Goal: Task Accomplishment & Management: Use online tool/utility

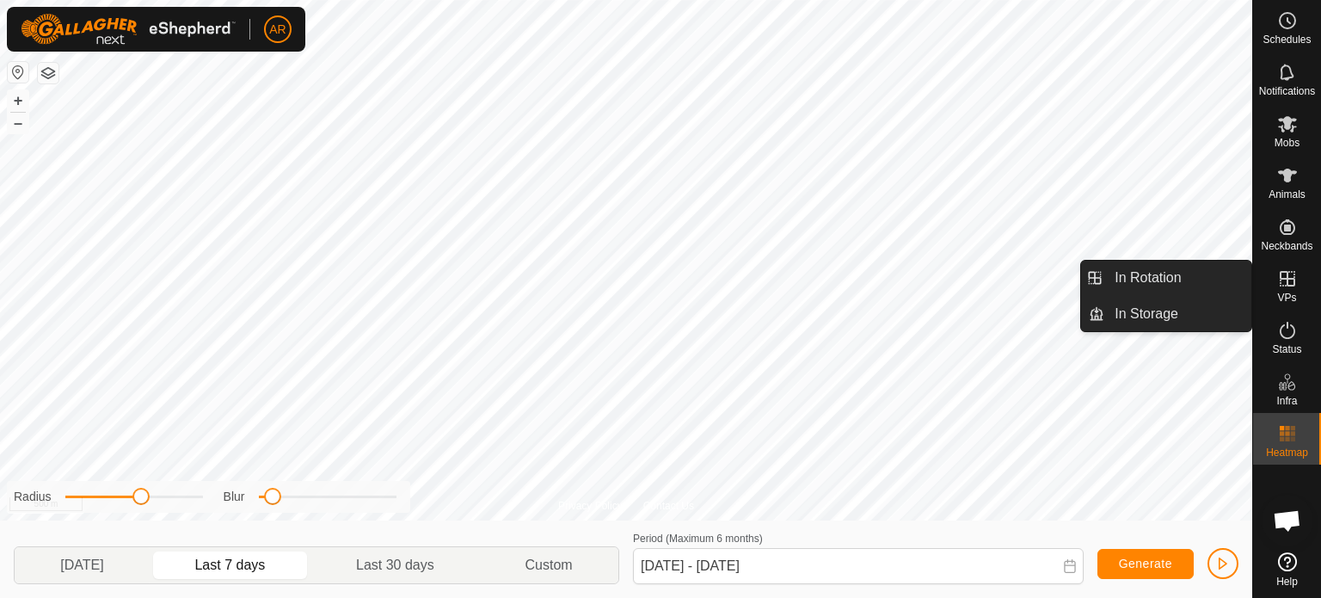
click at [1277, 289] on es-virtualpaddocks-svg-icon at bounding box center [1287, 279] width 31 height 28
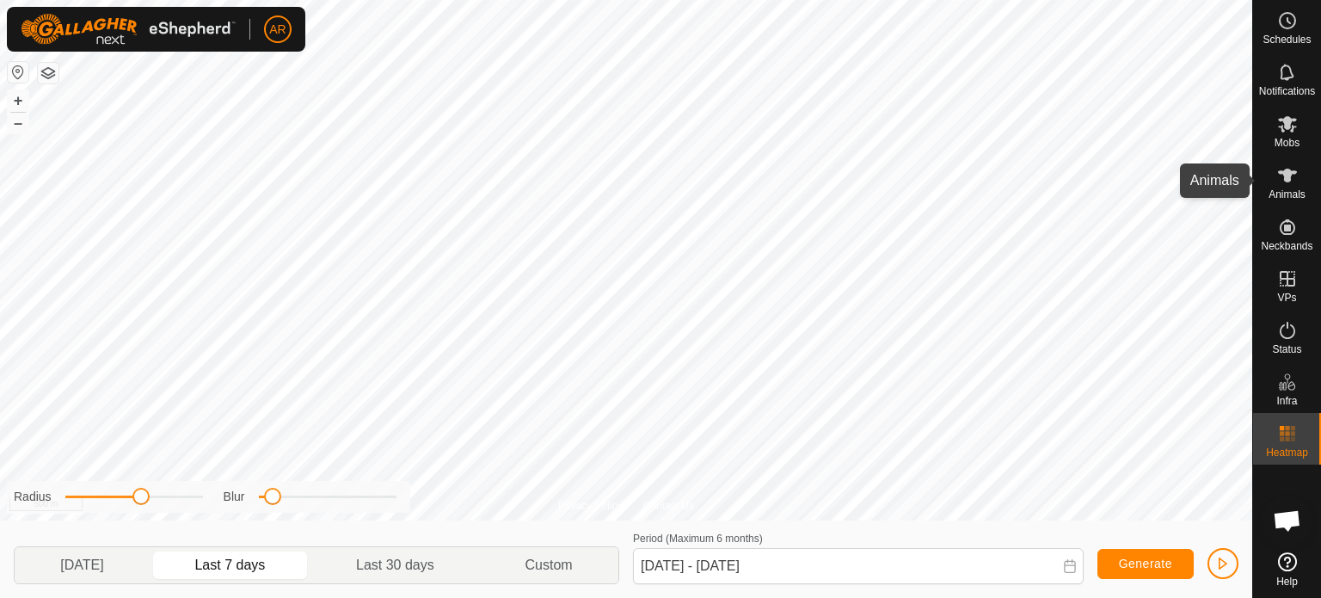
click at [1273, 189] on span "Animals" at bounding box center [1286, 194] width 37 height 10
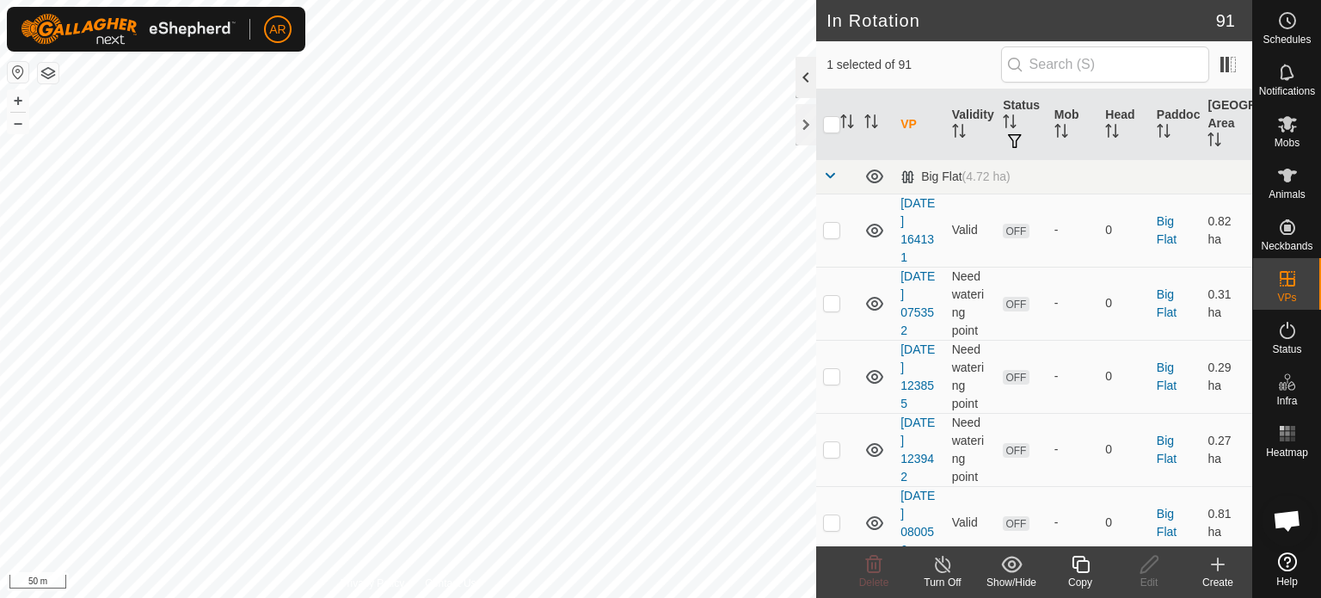
checkbox input "true"
checkbox input "false"
checkbox input "true"
click at [1286, 130] on icon at bounding box center [1287, 123] width 21 height 21
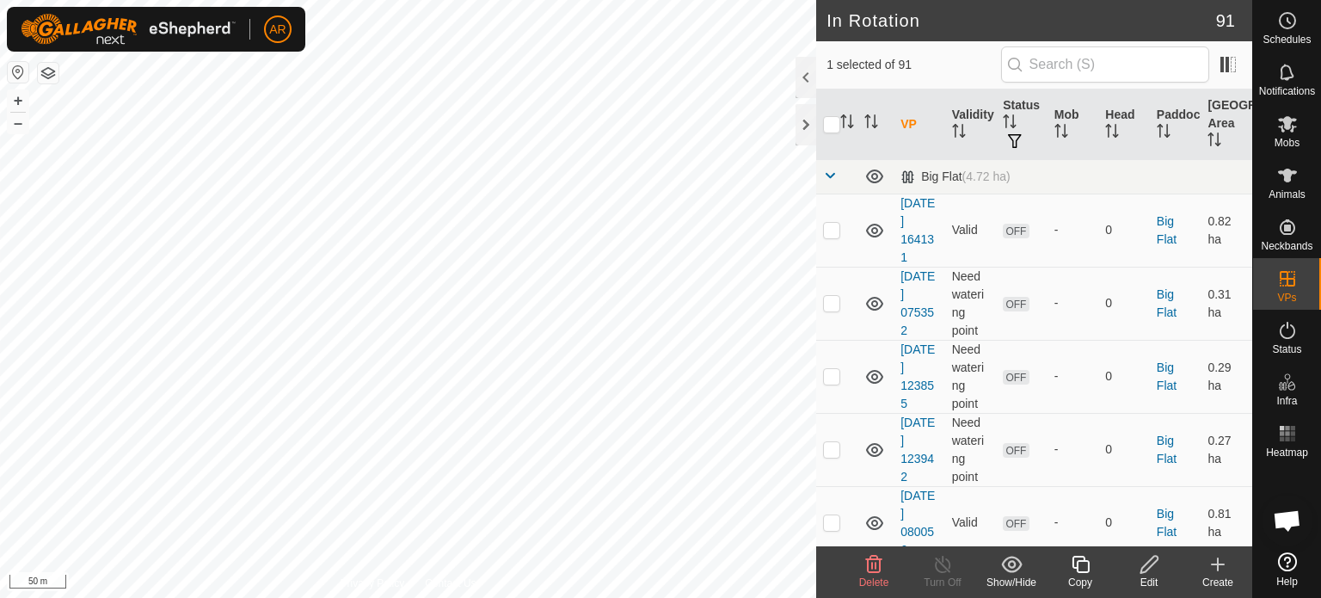
checkbox input "false"
checkbox input "true"
click at [965, 410] on div "In Rotation 91 1 selected of 91 VP Validity Status Mob Head Paddock [GEOGRAPHIC…" at bounding box center [626, 299] width 1252 height 598
click at [17, 75] on button "button" at bounding box center [18, 72] width 21 height 21
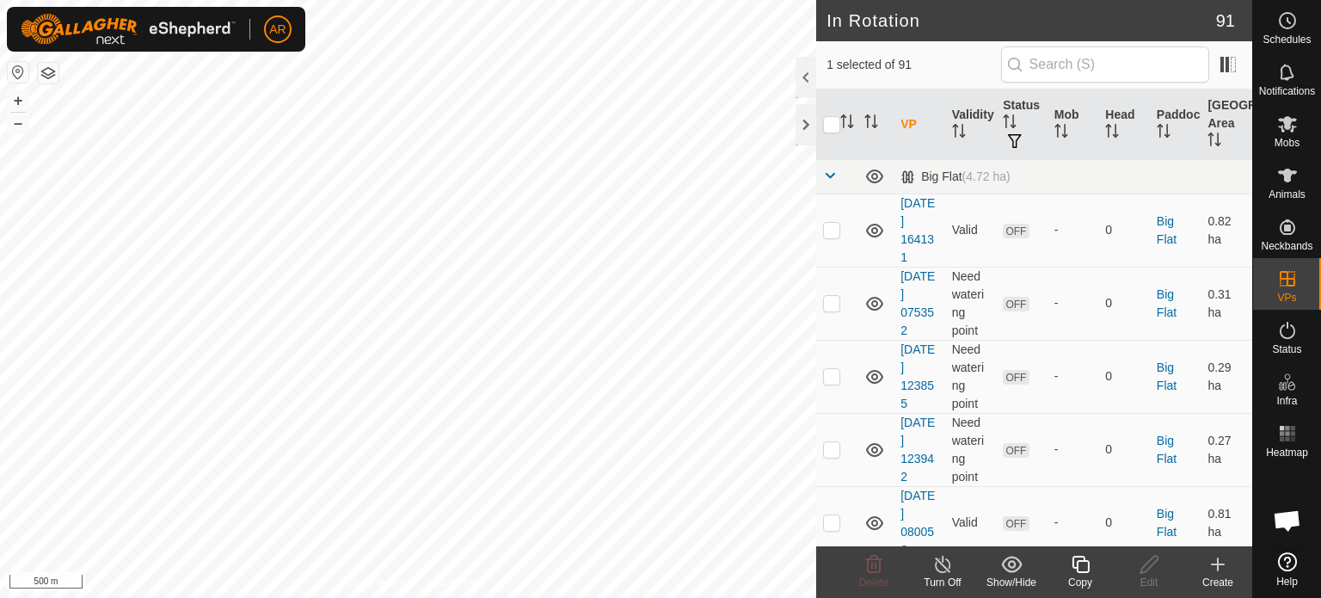
click at [43, 75] on button "button" at bounding box center [48, 73] width 21 height 21
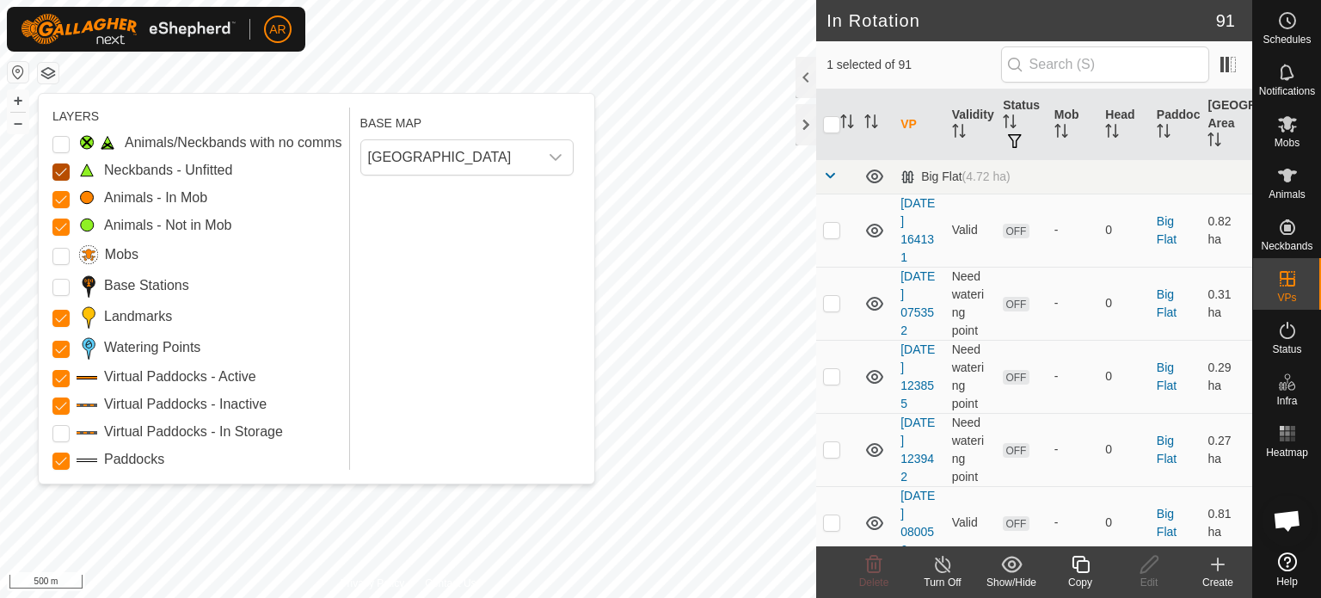
click at [64, 169] on Unfitted "Neckbands - Unfitted" at bounding box center [60, 171] width 17 height 17
click at [62, 226] on Mob "Animals - Not in Mob" at bounding box center [60, 226] width 17 height 17
click at [64, 405] on Inactive "Virtual Paddocks - Inactive" at bounding box center [60, 405] width 17 height 17
